Goal: Task Accomplishment & Management: Use online tool/utility

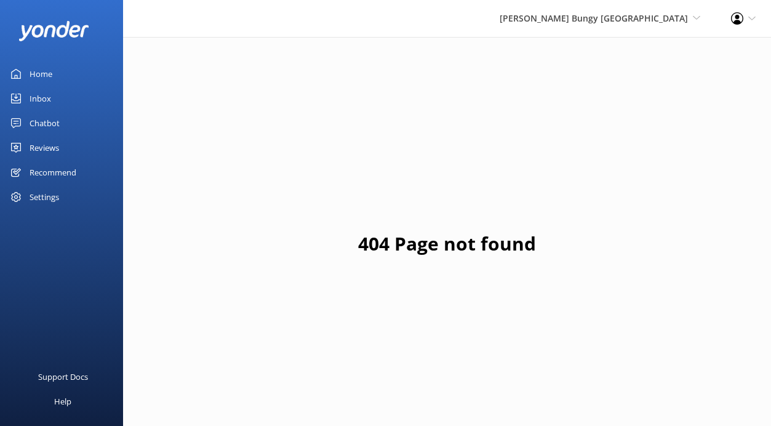
click at [55, 73] on link "Home" at bounding box center [61, 74] width 123 height 25
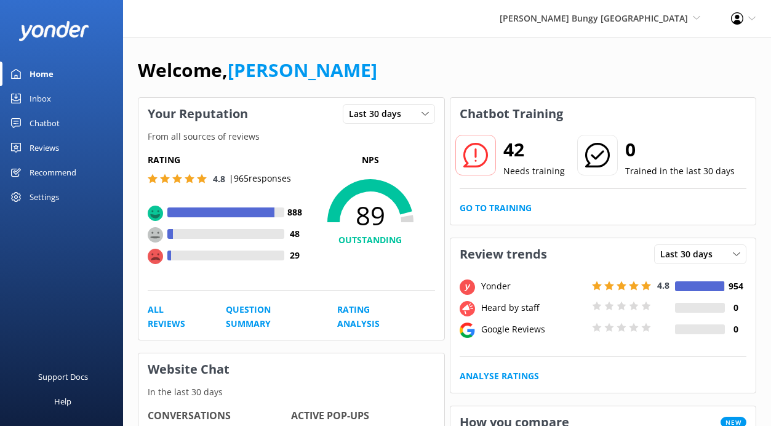
click at [41, 97] on div "Inbox" at bounding box center [41, 98] width 22 height 25
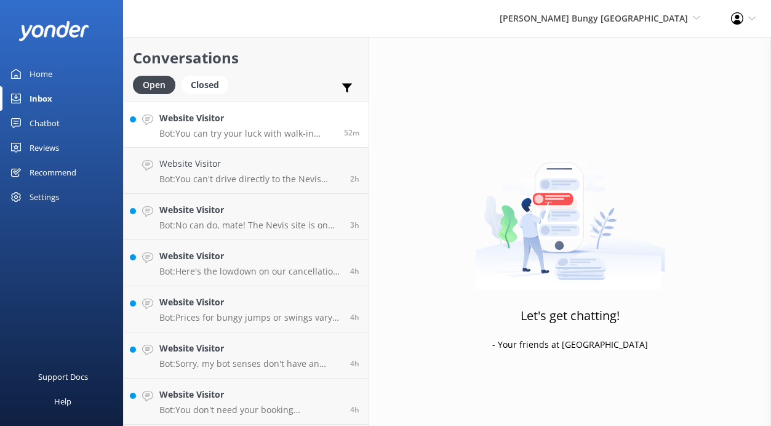
click at [252, 116] on h4 "Website Visitor" at bounding box center [246, 118] width 175 height 14
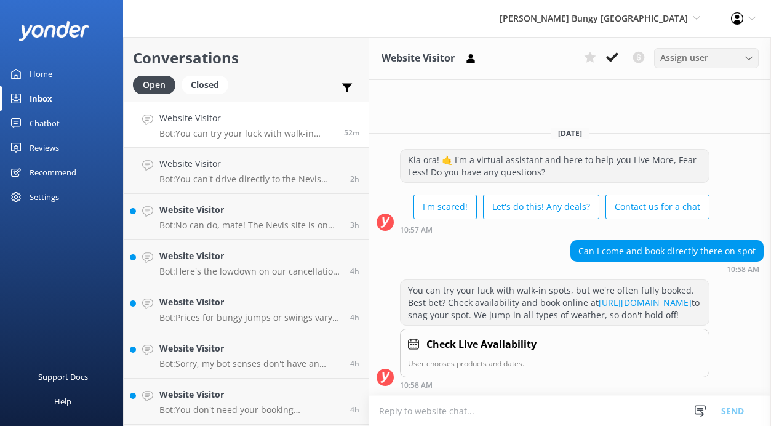
click at [696, 55] on span "Assign user" at bounding box center [684, 58] width 48 height 14
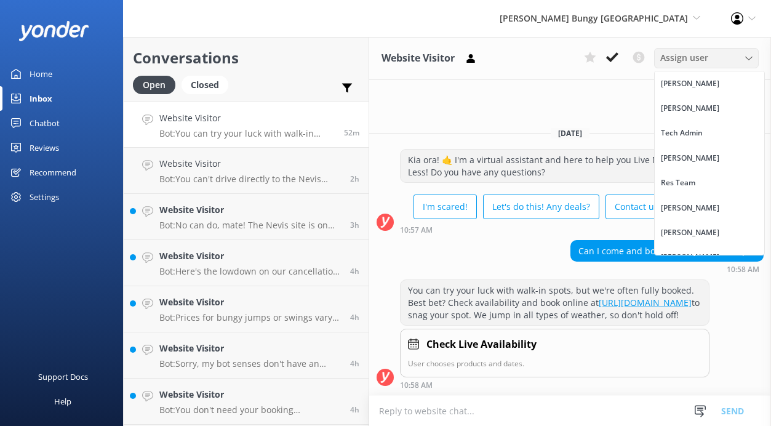
click at [696, 55] on span "Assign user" at bounding box center [684, 58] width 48 height 14
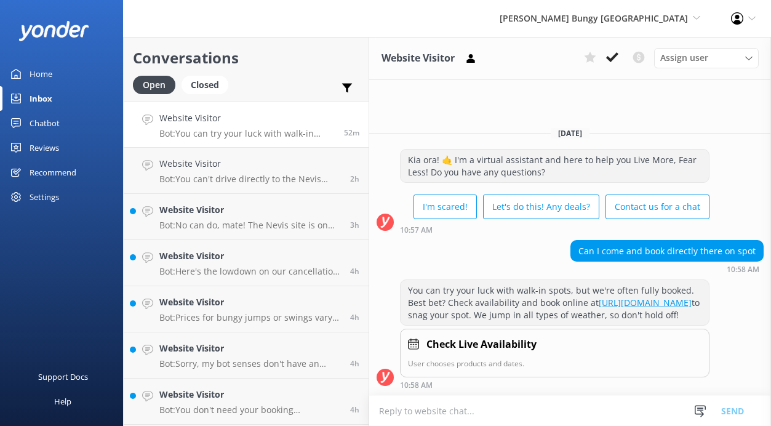
click at [53, 118] on div "Chatbot" at bounding box center [45, 123] width 30 height 25
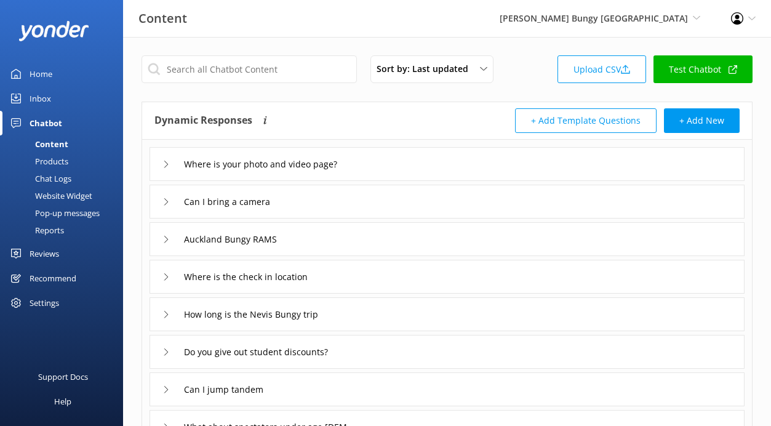
click at [57, 174] on div "Chat Logs" at bounding box center [39, 178] width 64 height 17
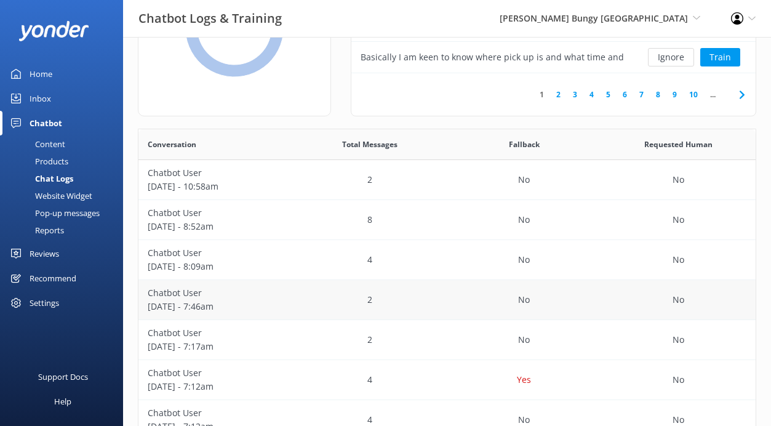
scroll to position [209, 0]
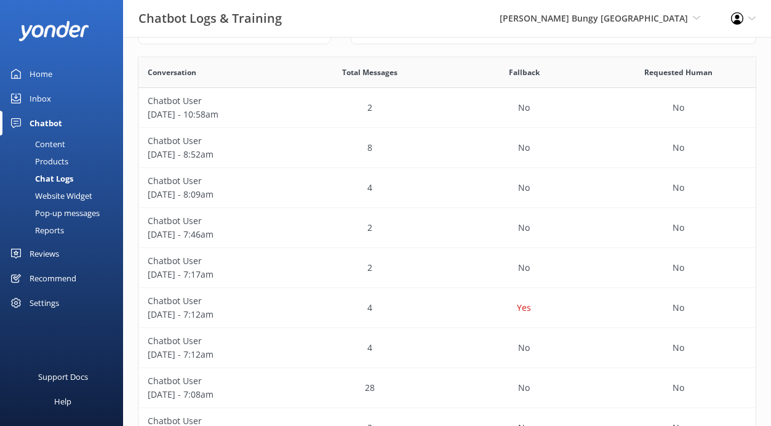
click at [63, 232] on div "Reports" at bounding box center [35, 230] width 57 height 17
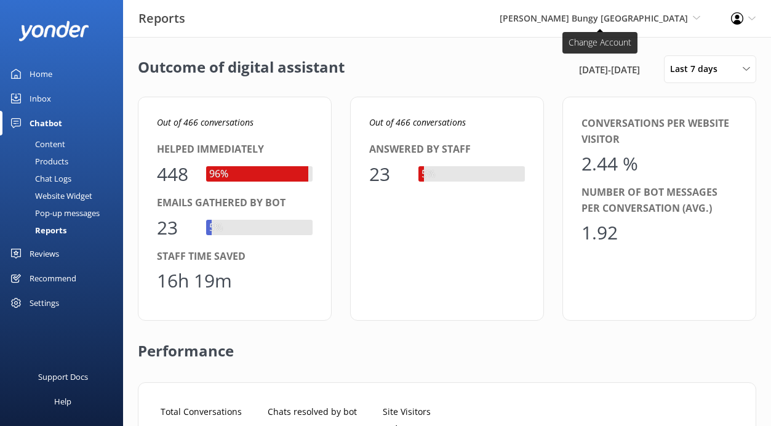
click at [580, 21] on span "[PERSON_NAME] Bungy [GEOGRAPHIC_DATA]" at bounding box center [594, 18] width 188 height 12
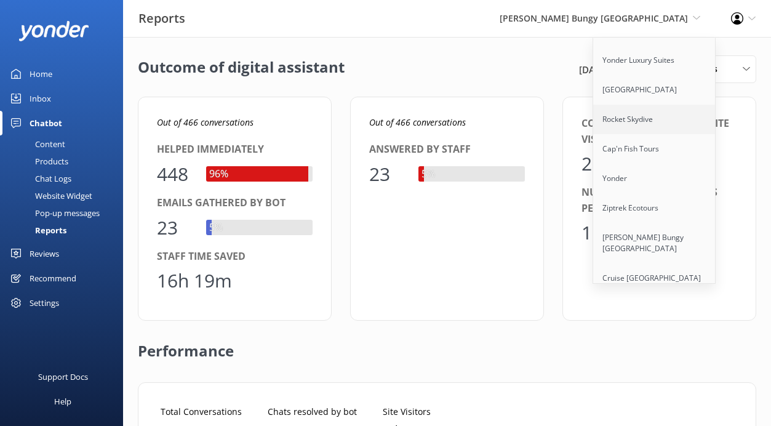
scroll to position [94, 0]
click at [621, 196] on link "Ziptrek Ecotours" at bounding box center [654, 206] width 123 height 30
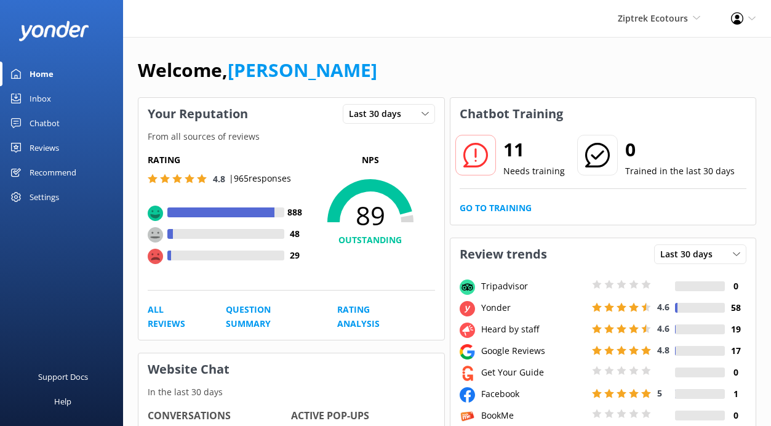
click at [65, 177] on div "Recommend" at bounding box center [53, 172] width 47 height 25
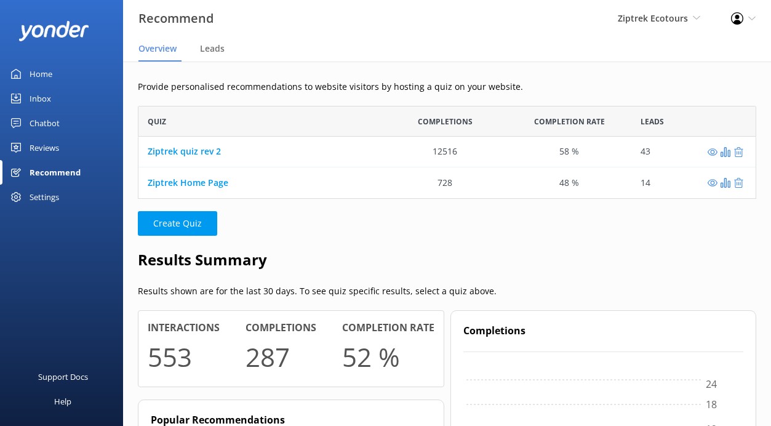
scroll to position [93, 618]
click at [203, 158] on div "Ziptrek quiz rev 2" at bounding box center [184, 152] width 73 height 14
click at [199, 150] on link "Ziptrek quiz rev 2" at bounding box center [184, 152] width 73 height 12
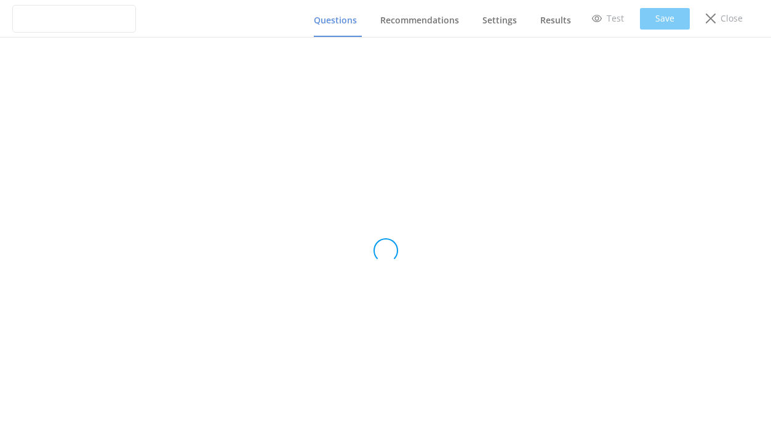
type input "Ziptrek quiz rev 2"
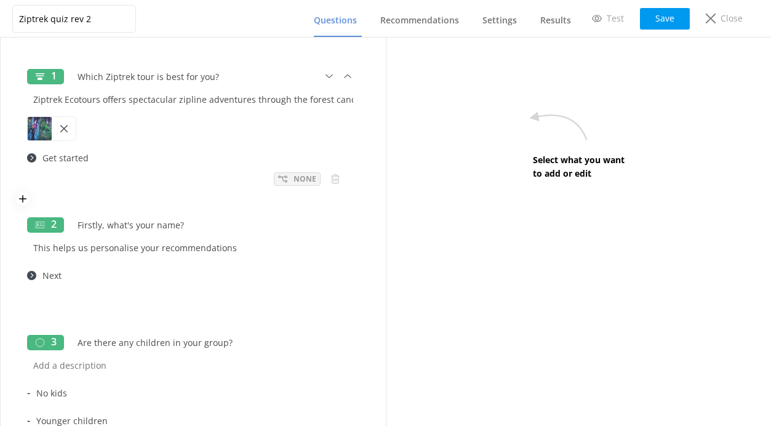
click at [296, 178] on p "None" at bounding box center [305, 179] width 23 height 12
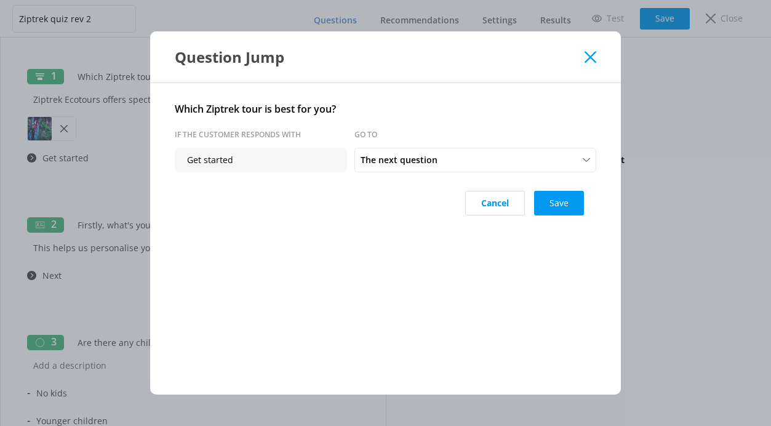
click at [587, 62] on icon at bounding box center [591, 57] width 12 height 12
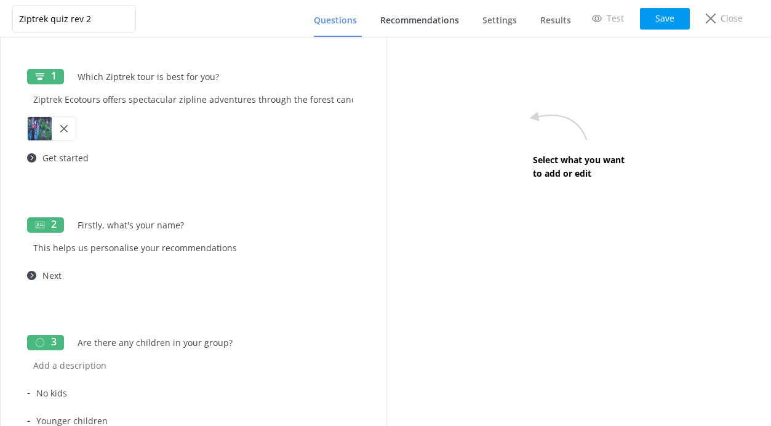
click at [413, 20] on span "Recommendations" at bounding box center [419, 20] width 79 height 12
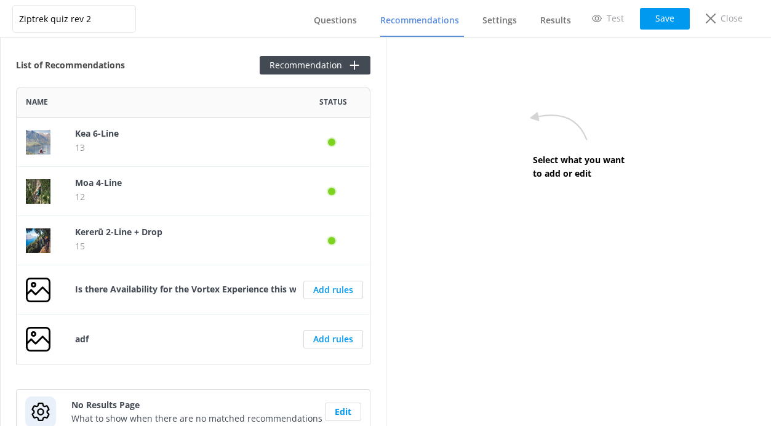
scroll to position [278, 354]
click at [553, 23] on span "Results" at bounding box center [555, 20] width 31 height 12
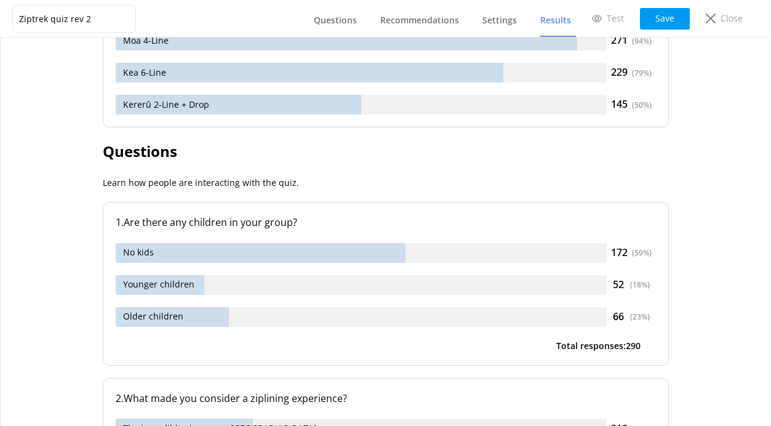
scroll to position [429, 0]
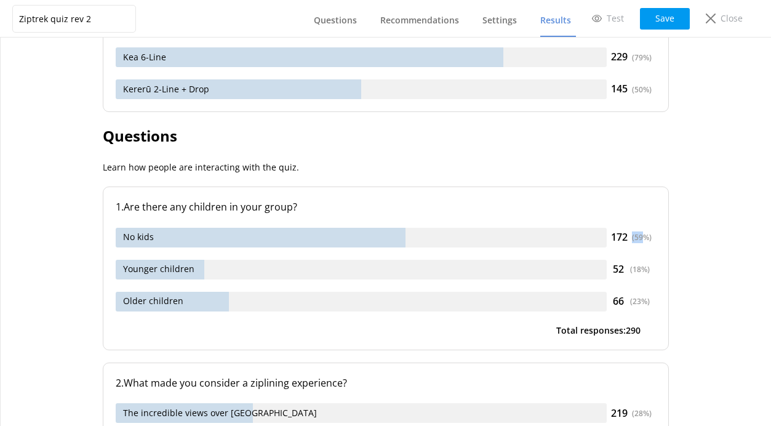
drag, startPoint x: 645, startPoint y: 236, endPoint x: 633, endPoint y: 236, distance: 12.9
click at [633, 236] on div "( 59 %)" at bounding box center [642, 237] width 20 height 12
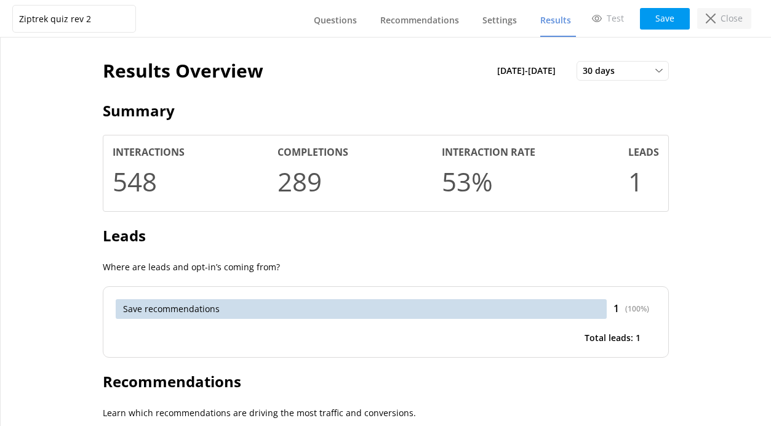
click at [733, 10] on div "Close" at bounding box center [724, 18] width 54 height 21
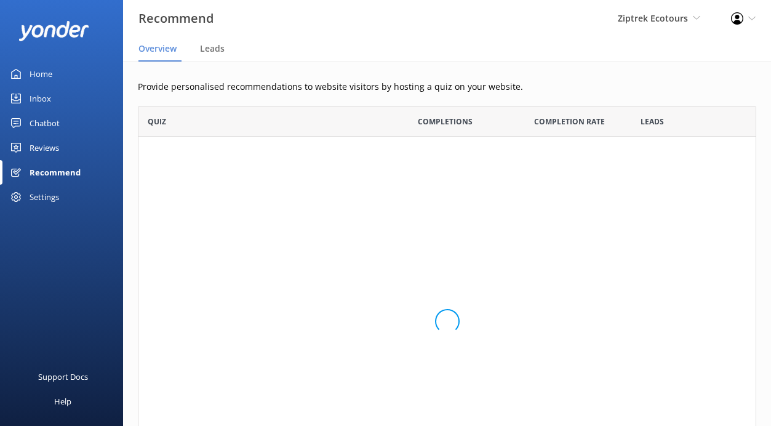
scroll to position [93, 618]
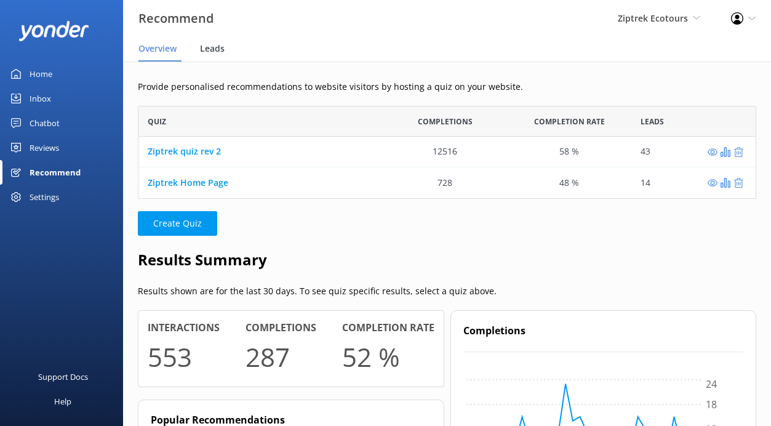
click at [222, 48] on span "Leads" at bounding box center [212, 48] width 25 height 12
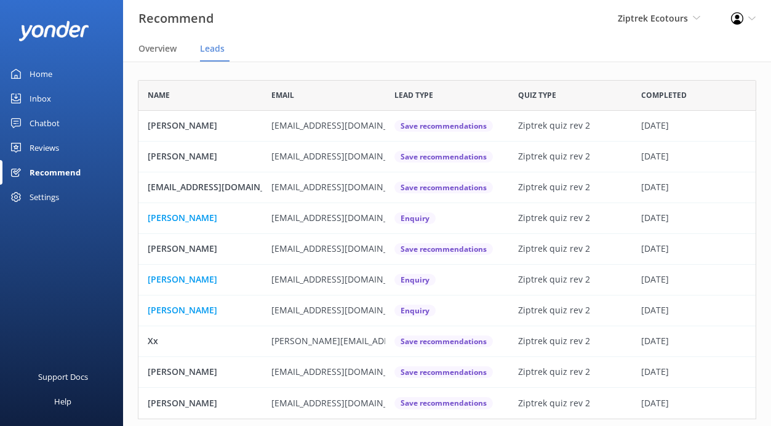
scroll to position [339, 618]
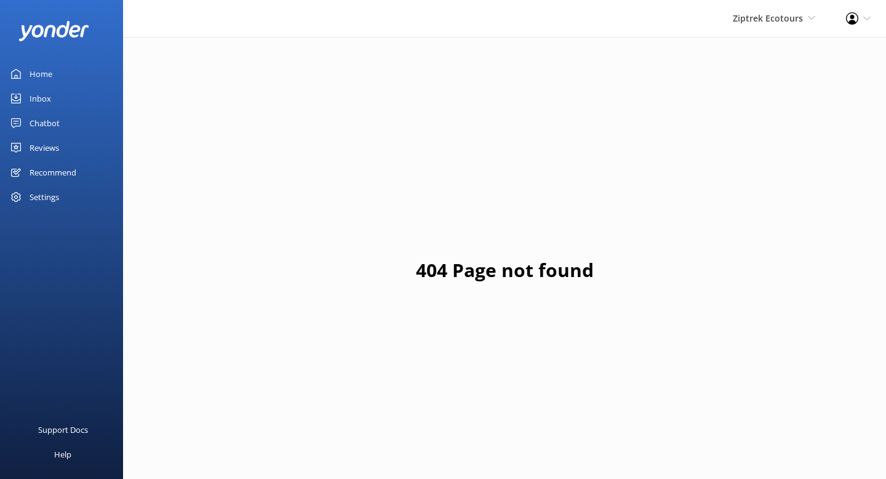
click at [67, 170] on div "Recommend" at bounding box center [53, 172] width 47 height 25
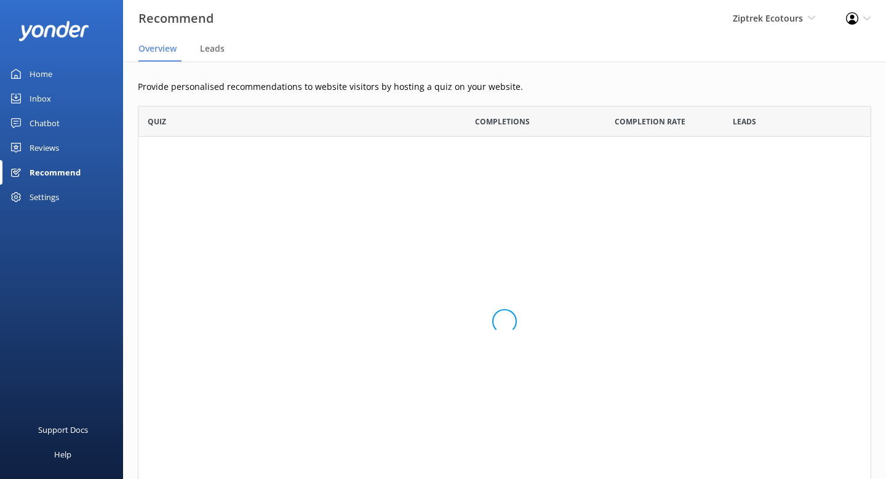
scroll to position [93, 733]
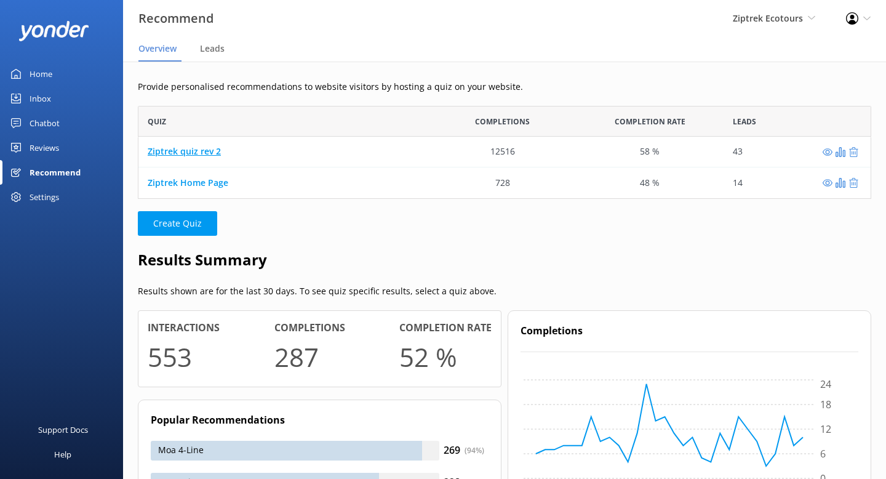
click at [192, 150] on link "Ziptrek quiz rev 2" at bounding box center [184, 152] width 73 height 12
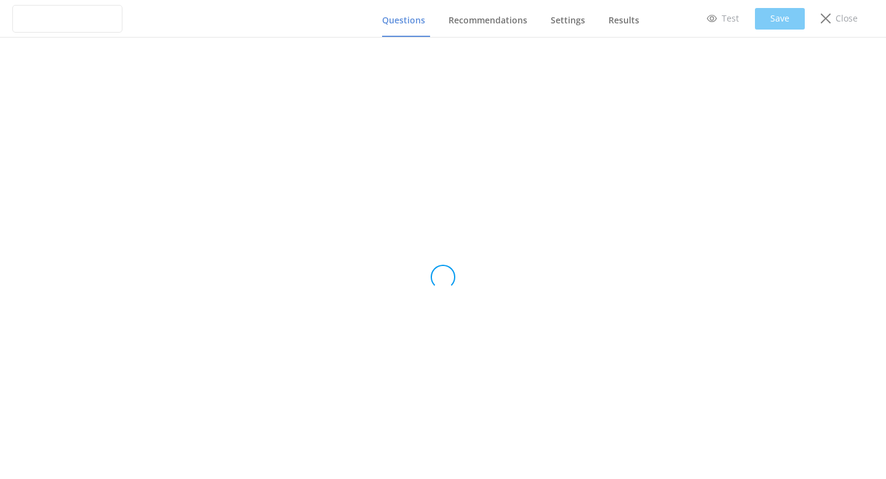
type input "Ziptrek quiz rev 2"
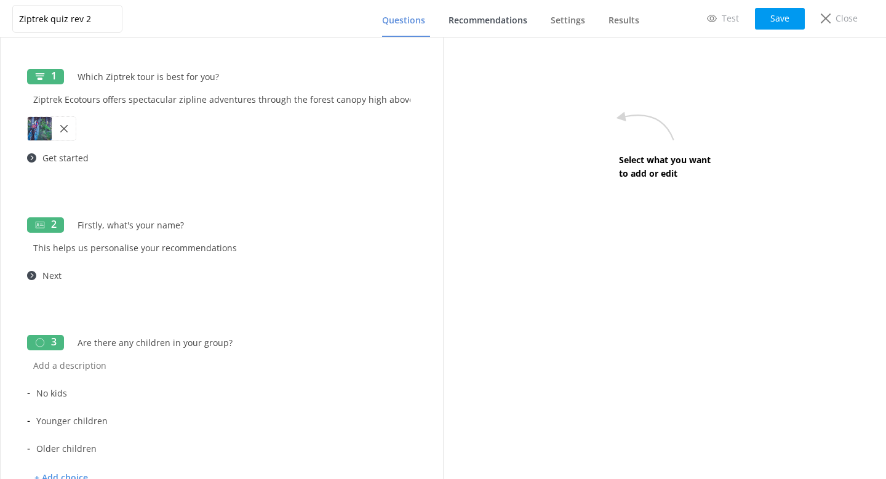
click at [482, 15] on span "Recommendations" at bounding box center [488, 20] width 79 height 12
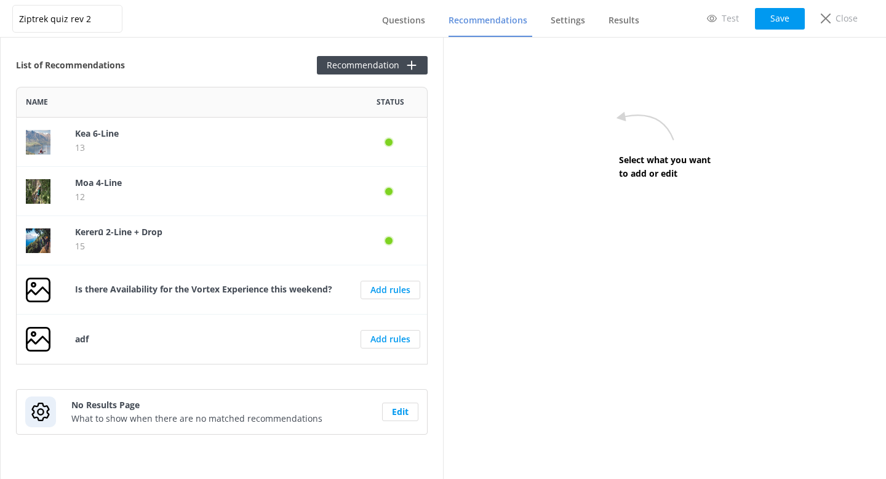
scroll to position [278, 412]
click at [627, 22] on span "Results" at bounding box center [624, 20] width 31 height 12
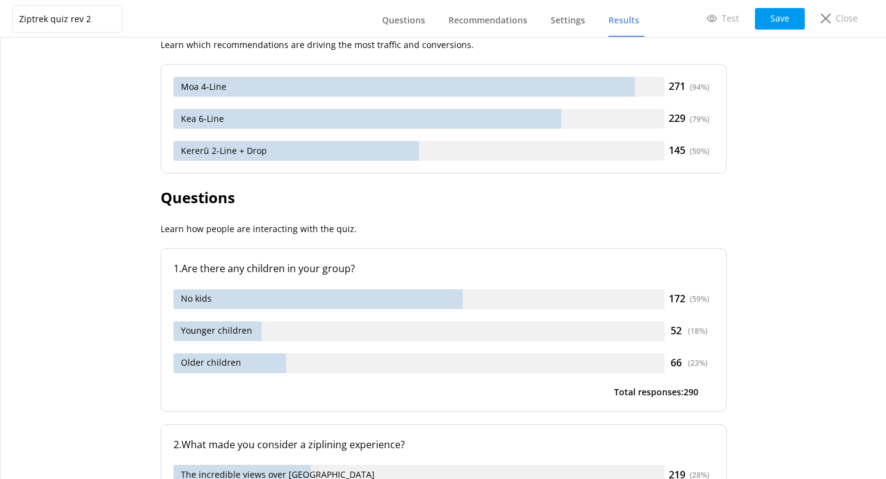
scroll to position [453, 0]
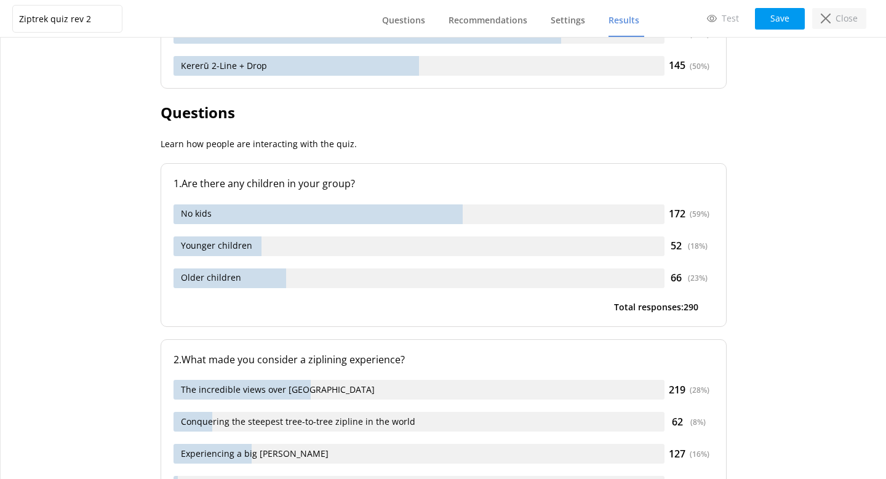
click at [836, 25] on div "Close" at bounding box center [839, 18] width 54 height 21
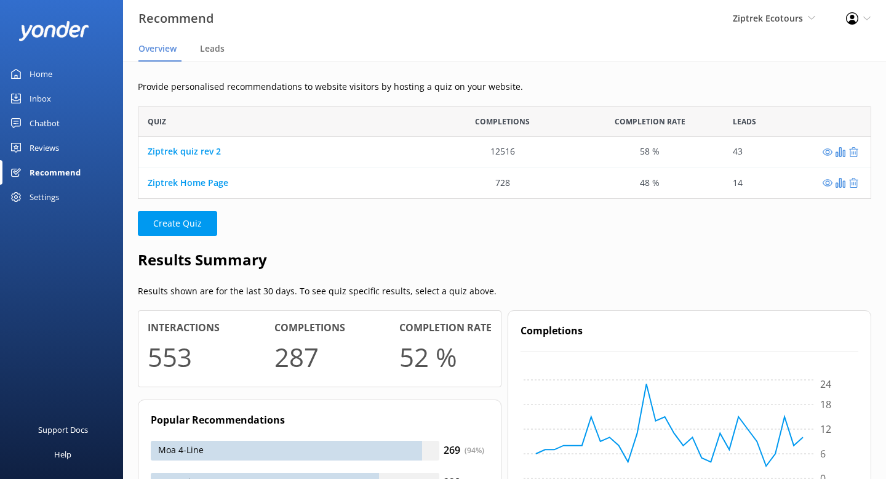
scroll to position [93, 733]
click at [53, 97] on link "Inbox" at bounding box center [61, 98] width 123 height 25
